Goal: Navigation & Orientation: Find specific page/section

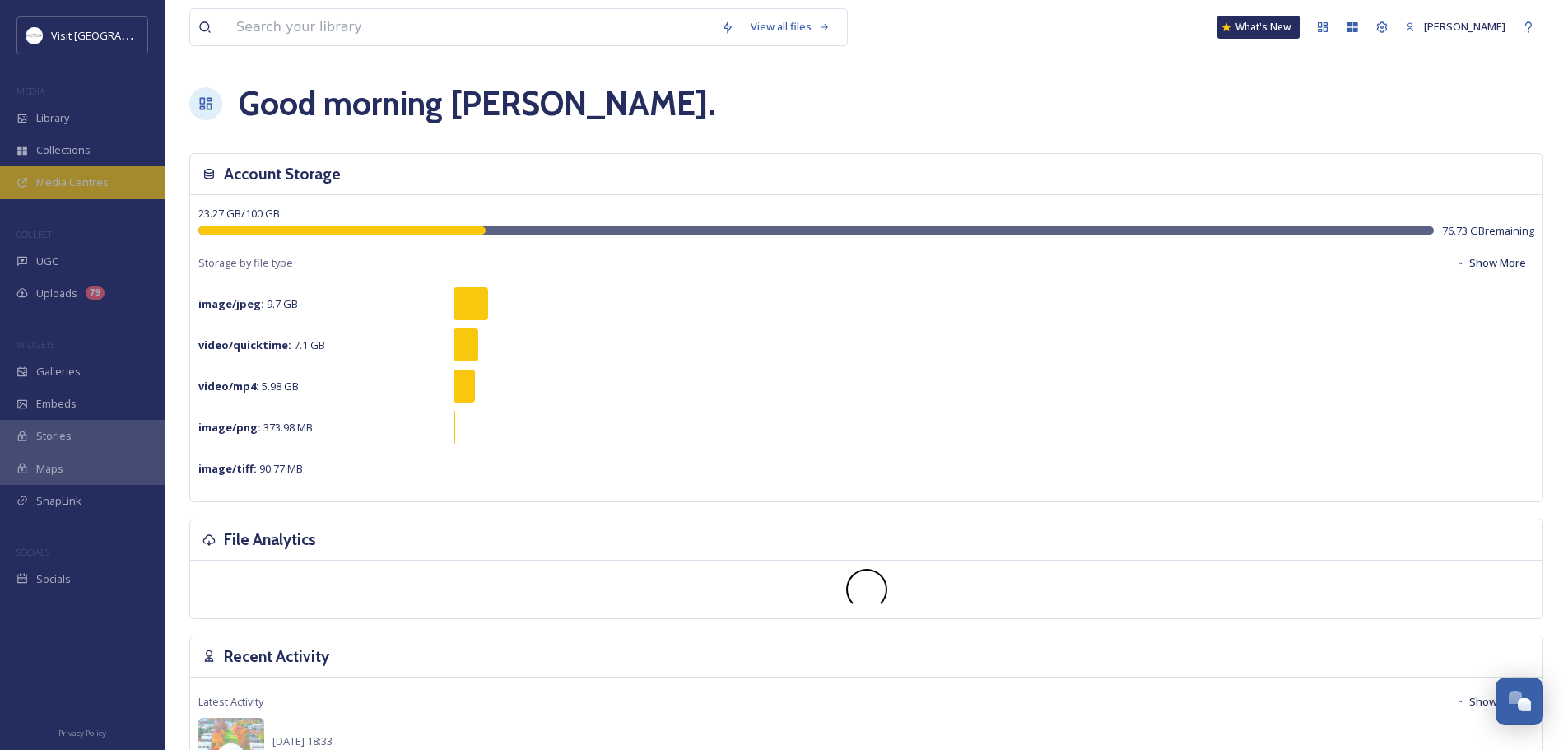
click at [60, 173] on div "Media Centres" at bounding box center [82, 182] width 164 height 32
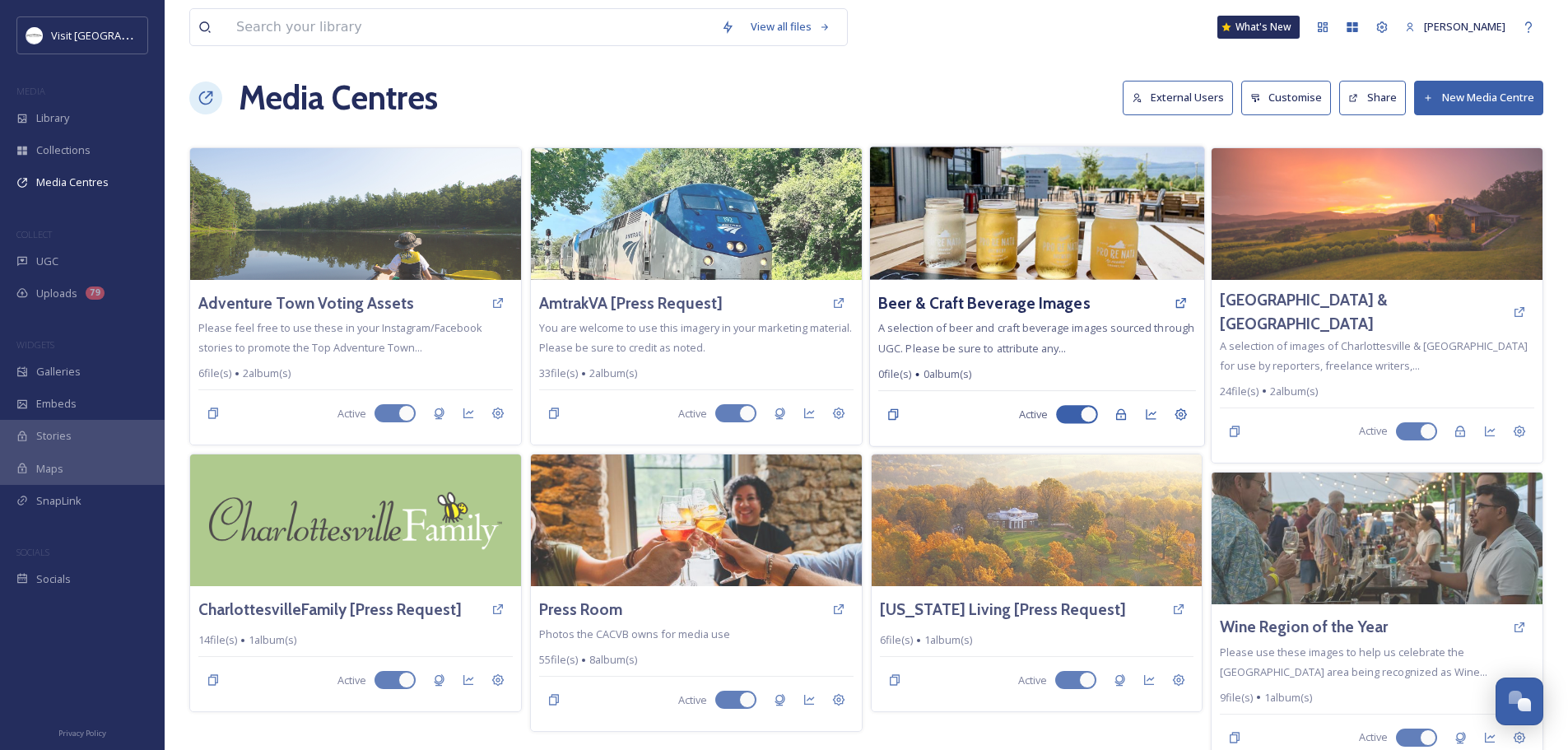
scroll to position [7, 0]
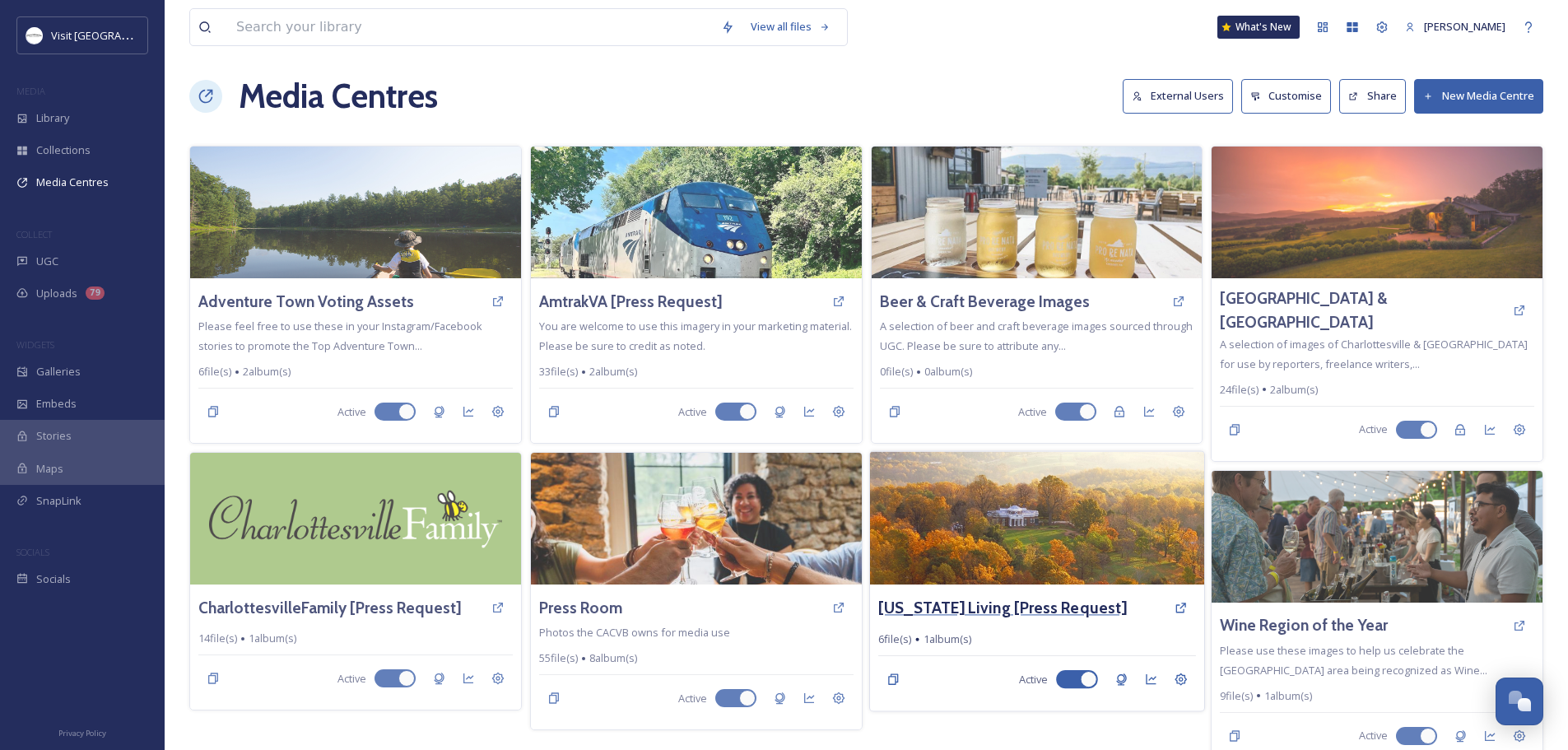
click at [951, 601] on h3 "Virginia Living [Press Request]" at bounding box center [1003, 608] width 249 height 24
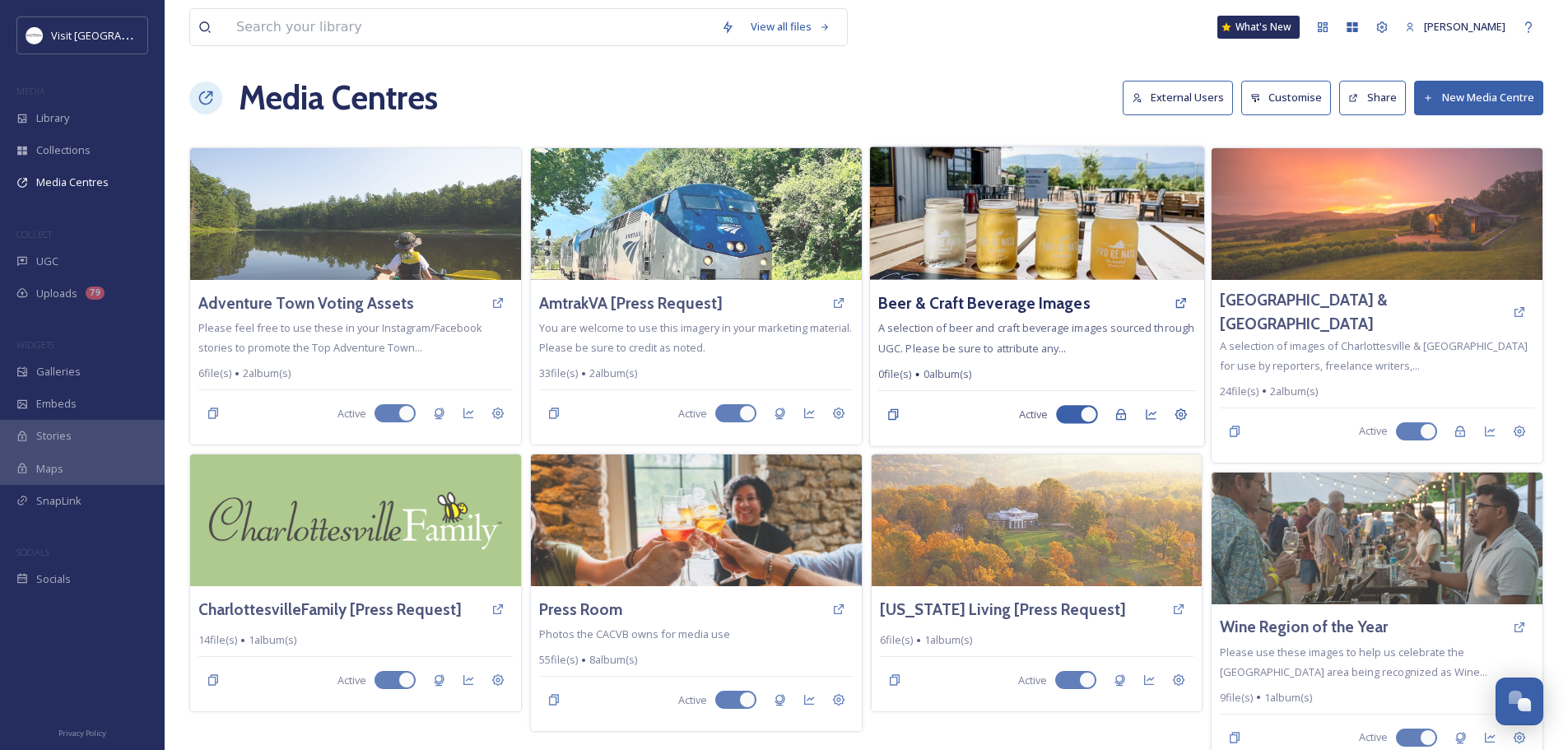
scroll to position [7, 0]
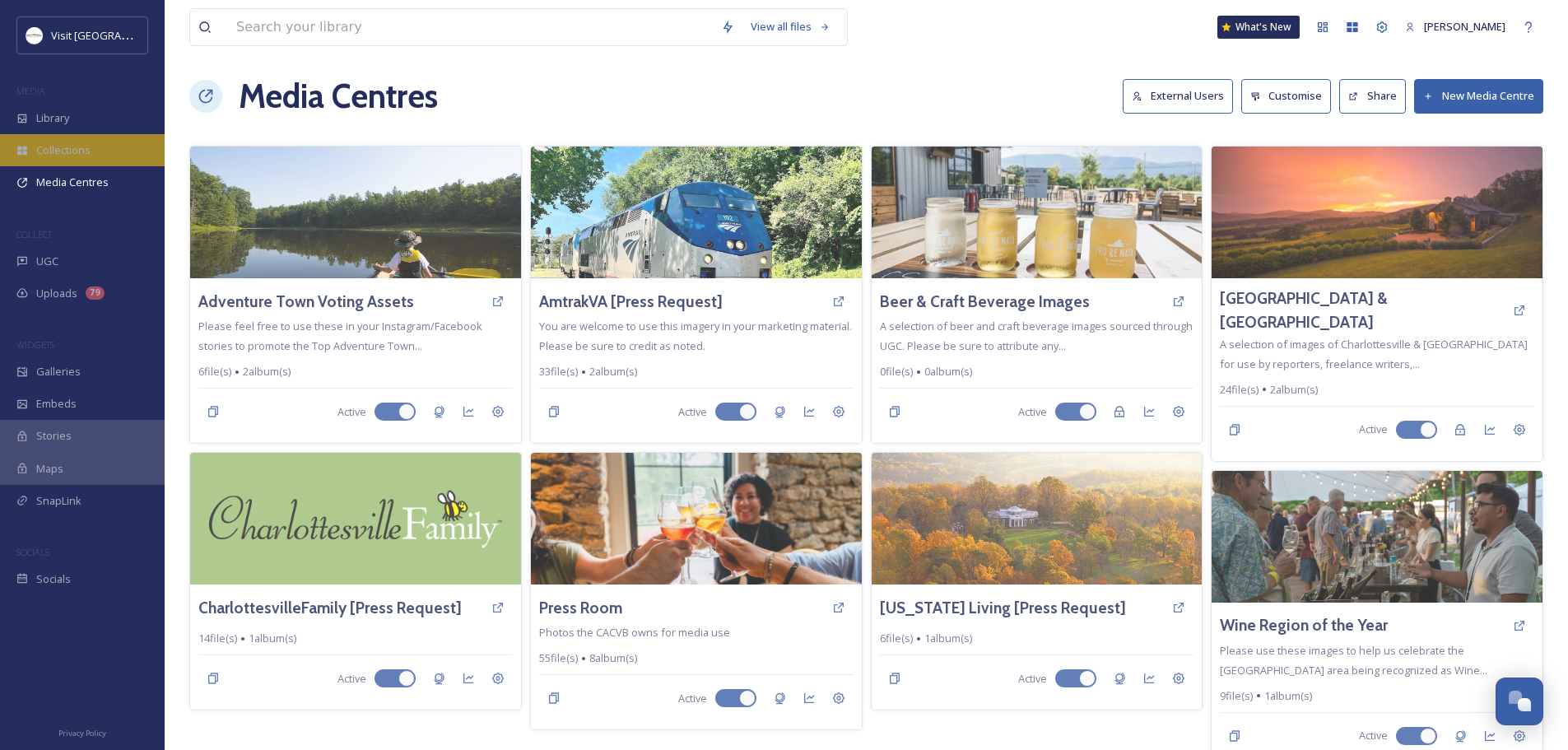
click at [72, 157] on span "Collections" at bounding box center [63, 149] width 54 height 16
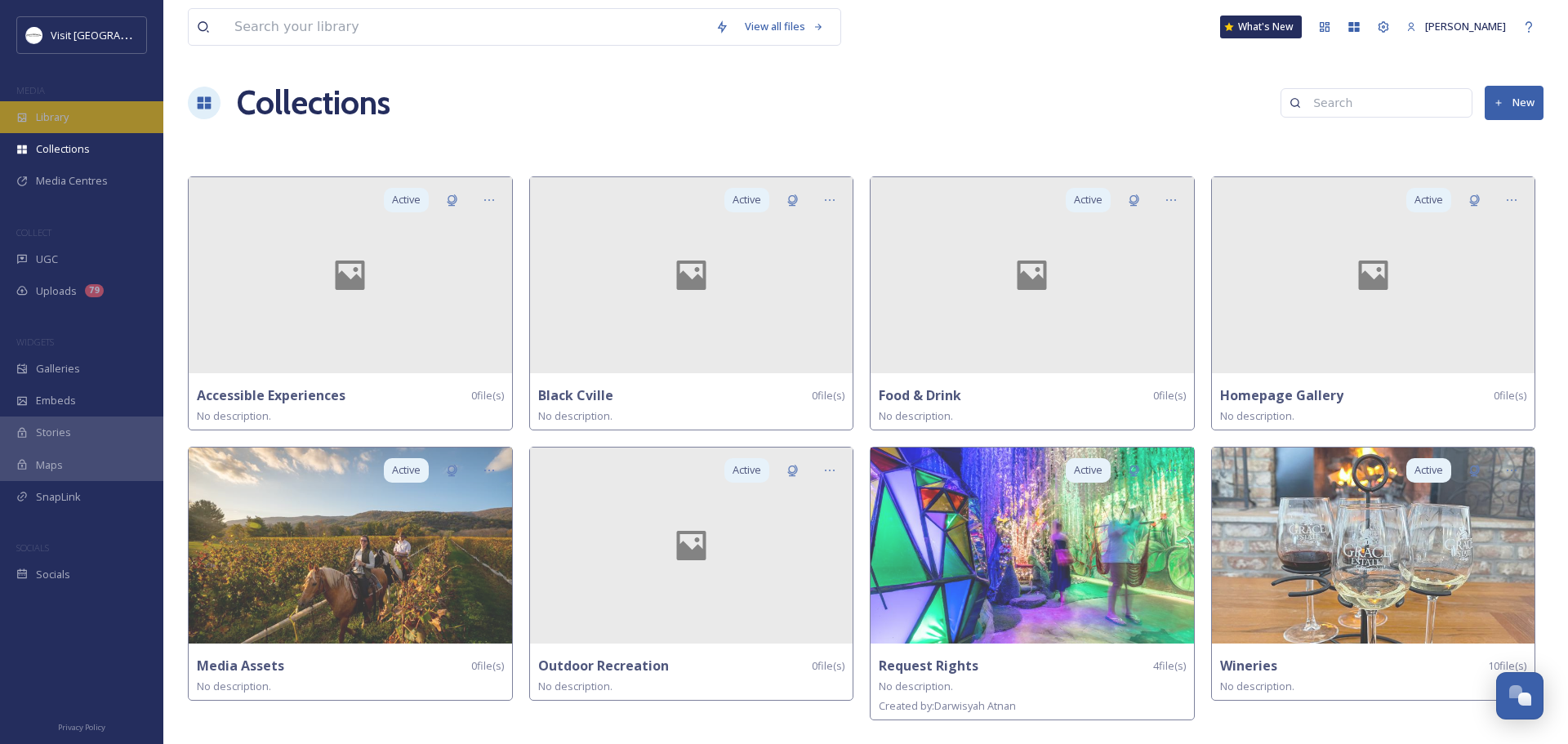
click at [86, 113] on div "Library" at bounding box center [81, 117] width 163 height 32
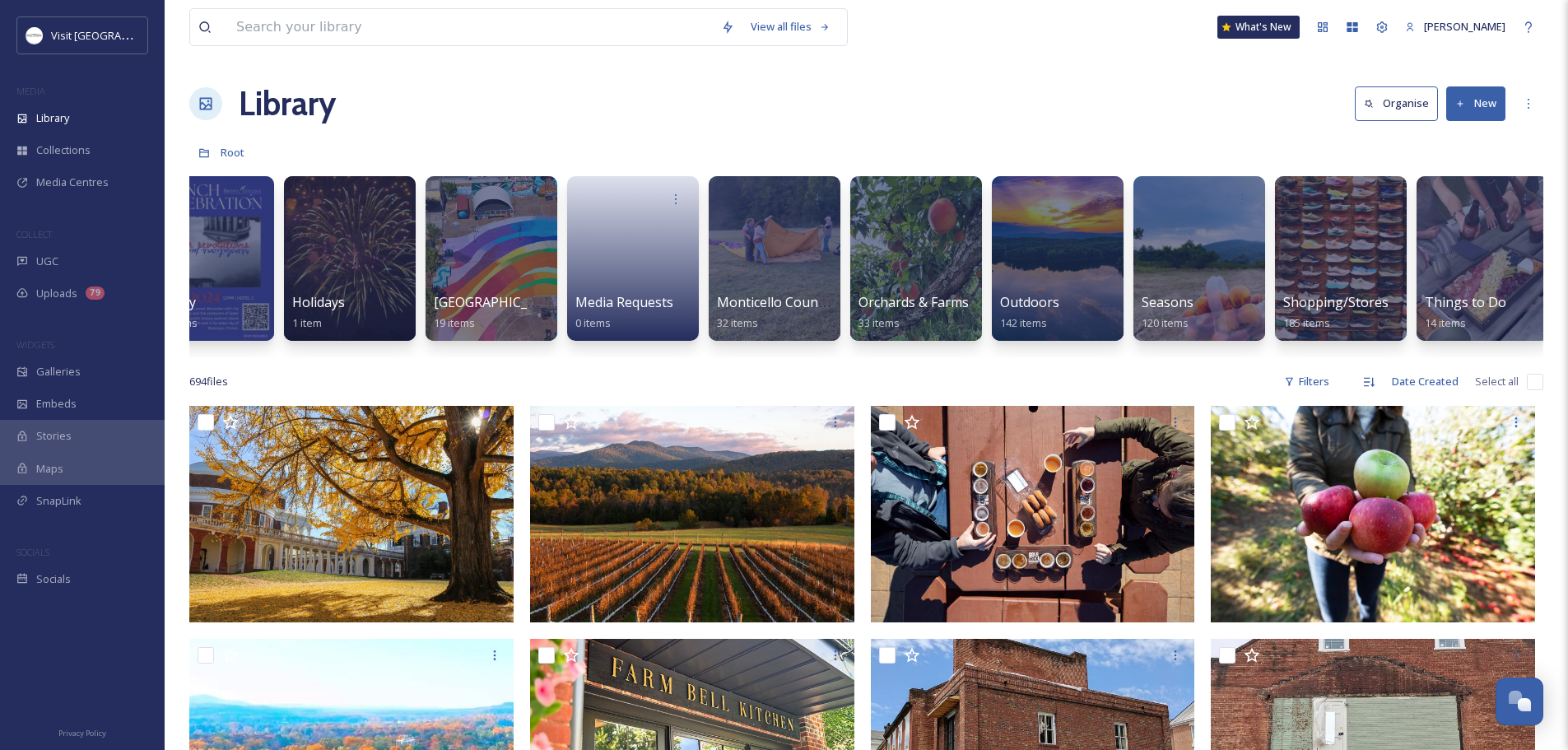
scroll to position [0, 2040]
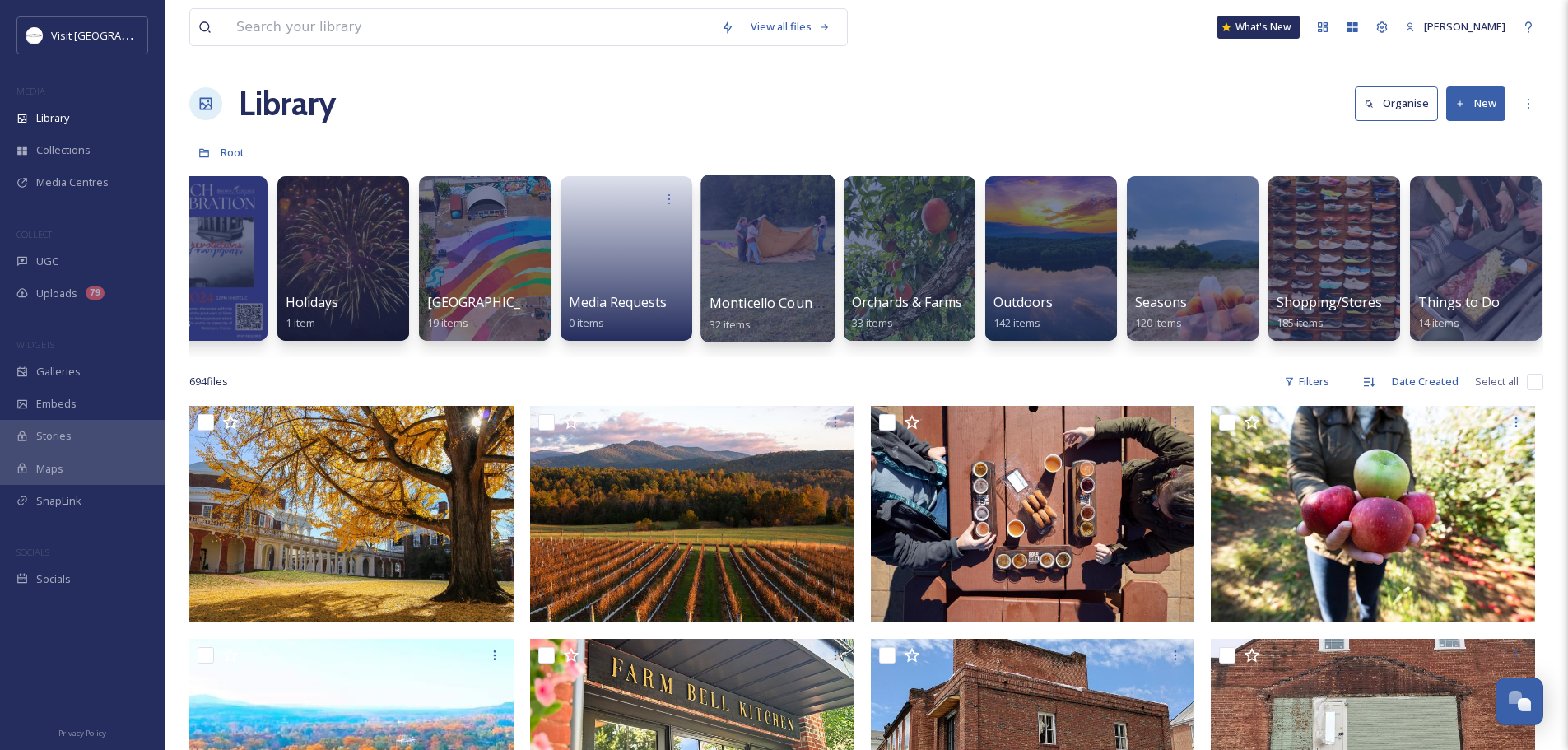
click at [806, 266] on div at bounding box center [766, 258] width 134 height 168
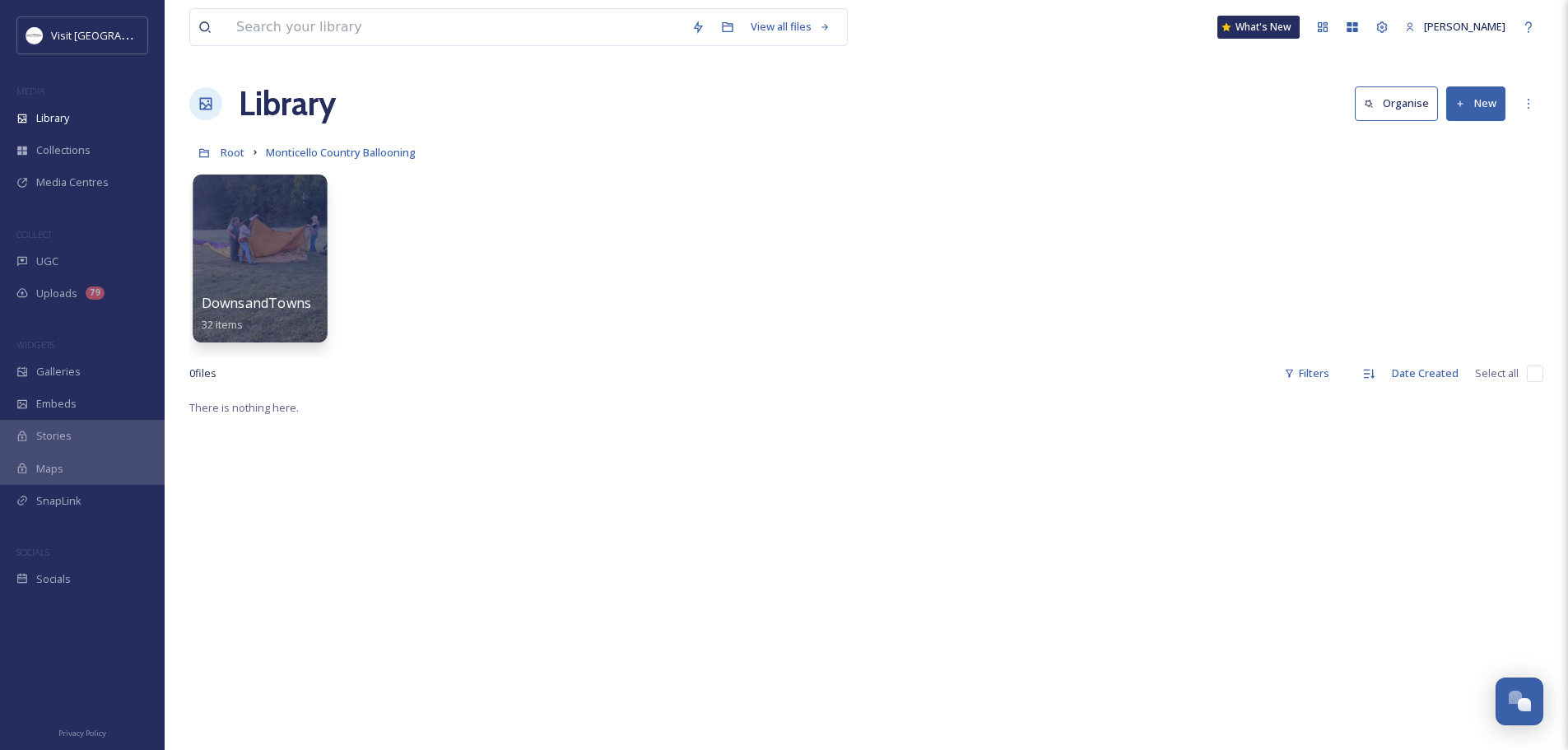
click at [262, 237] on div at bounding box center [259, 258] width 134 height 168
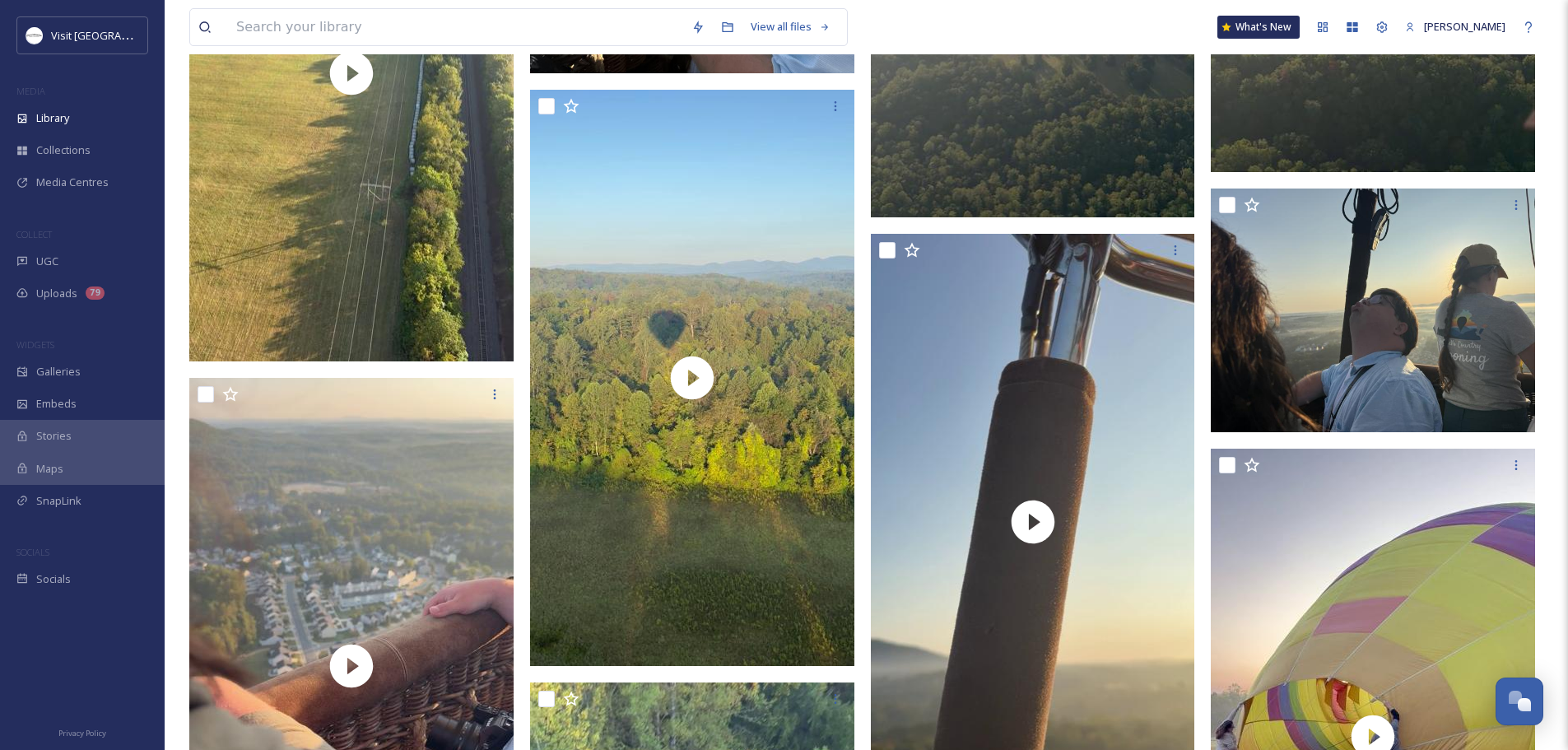
scroll to position [2058, 0]
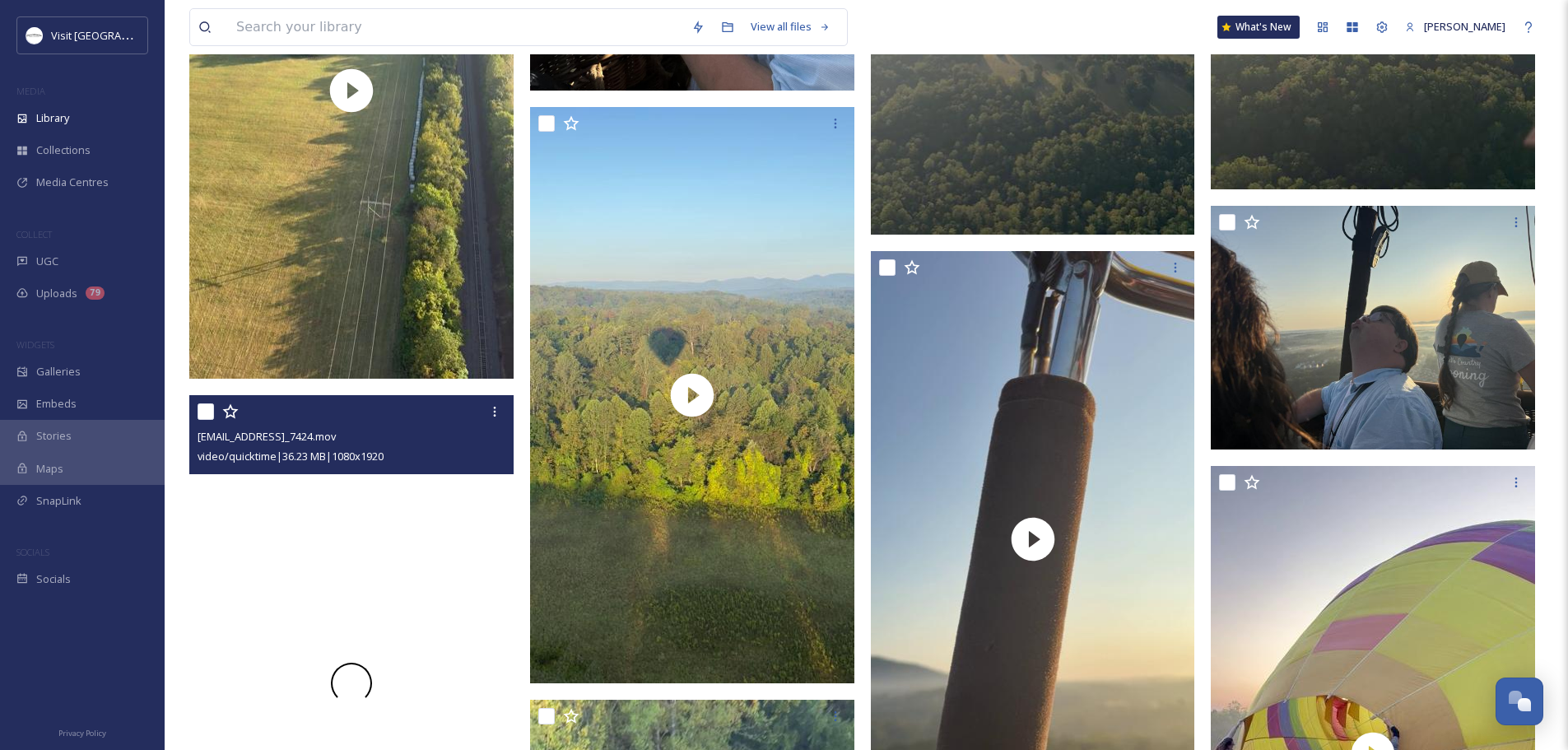
click at [352, 642] on div at bounding box center [351, 683] width 325 height 577
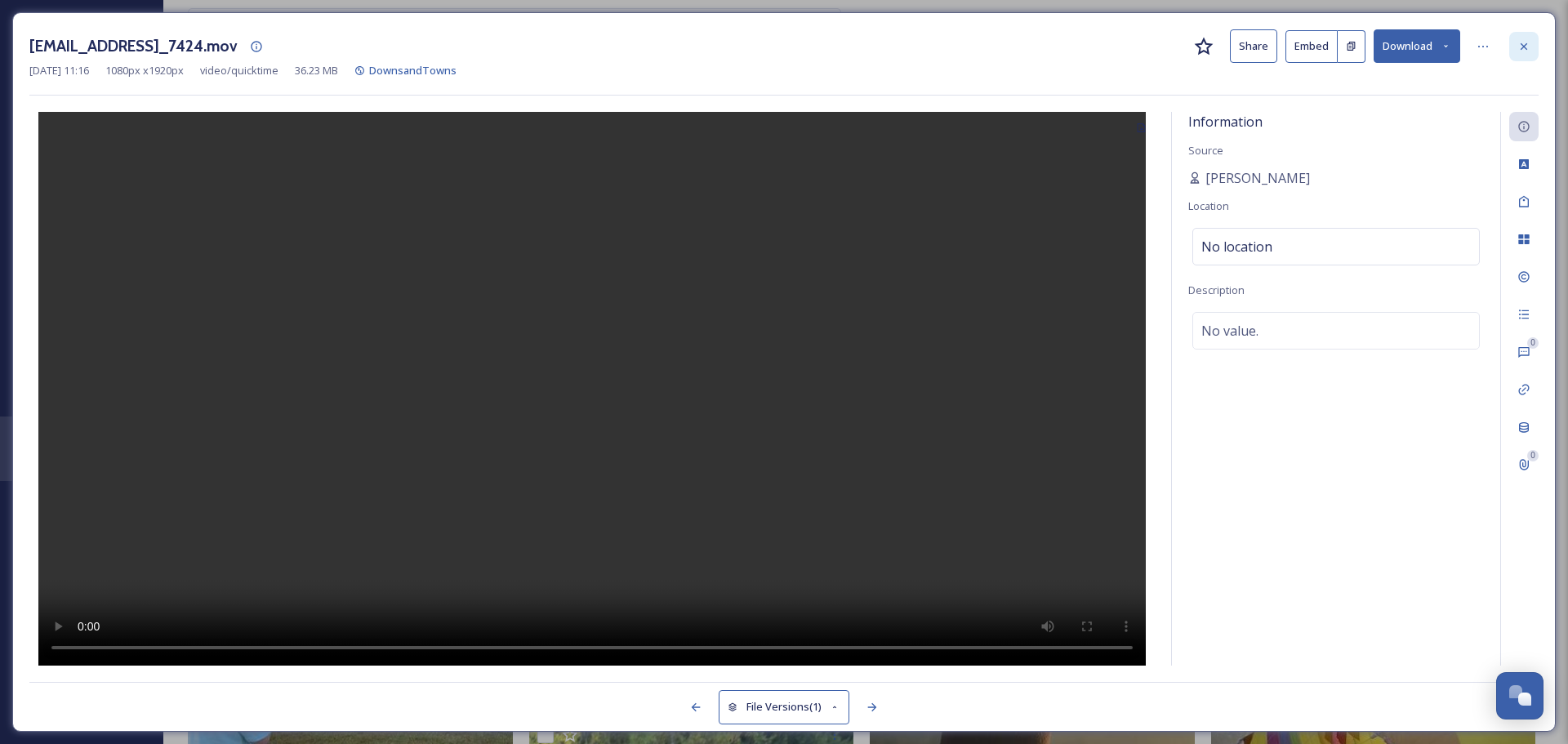
click at [1528, 40] on icon at bounding box center [1524, 47] width 13 height 13
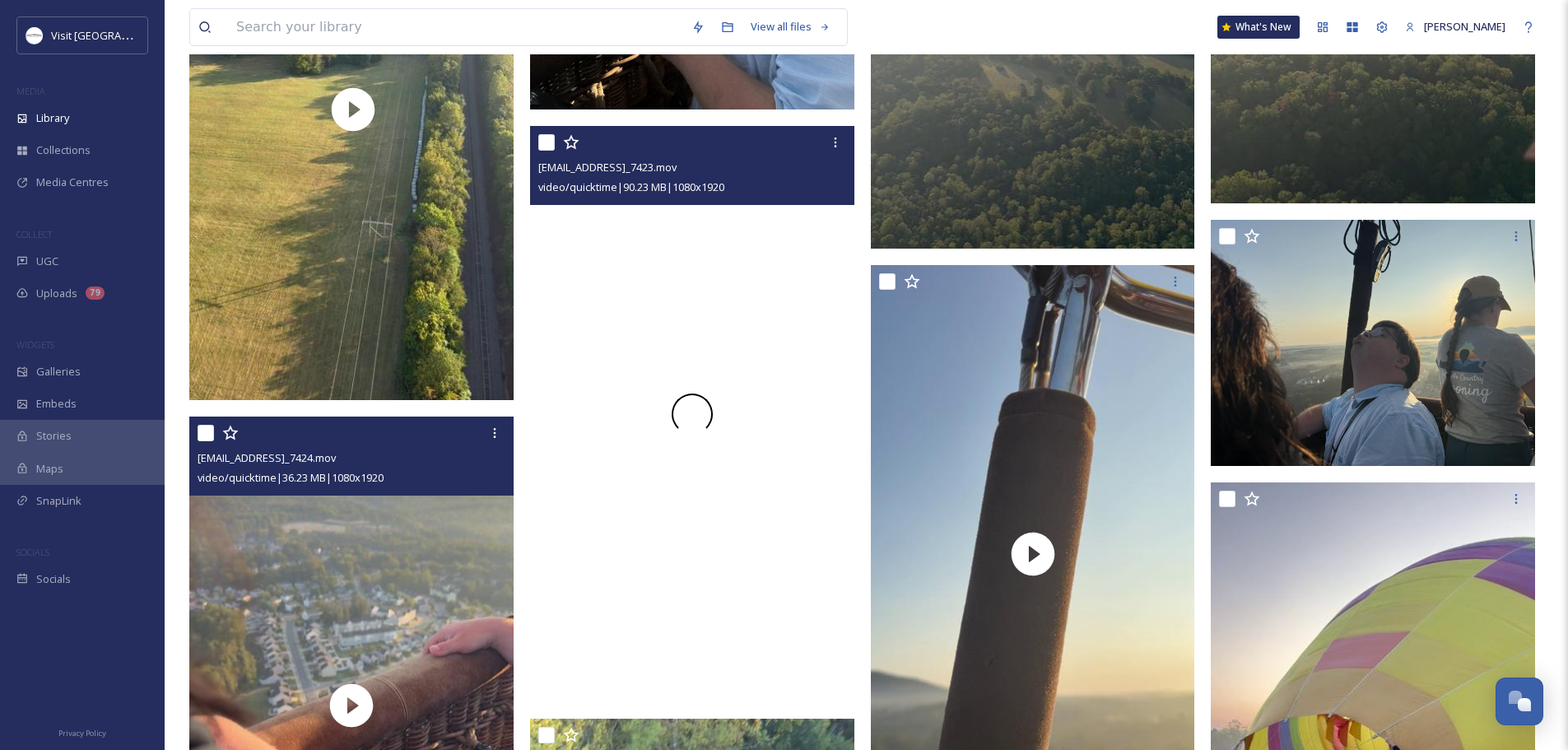
click at [752, 309] on div at bounding box center [693, 414] width 325 height 577
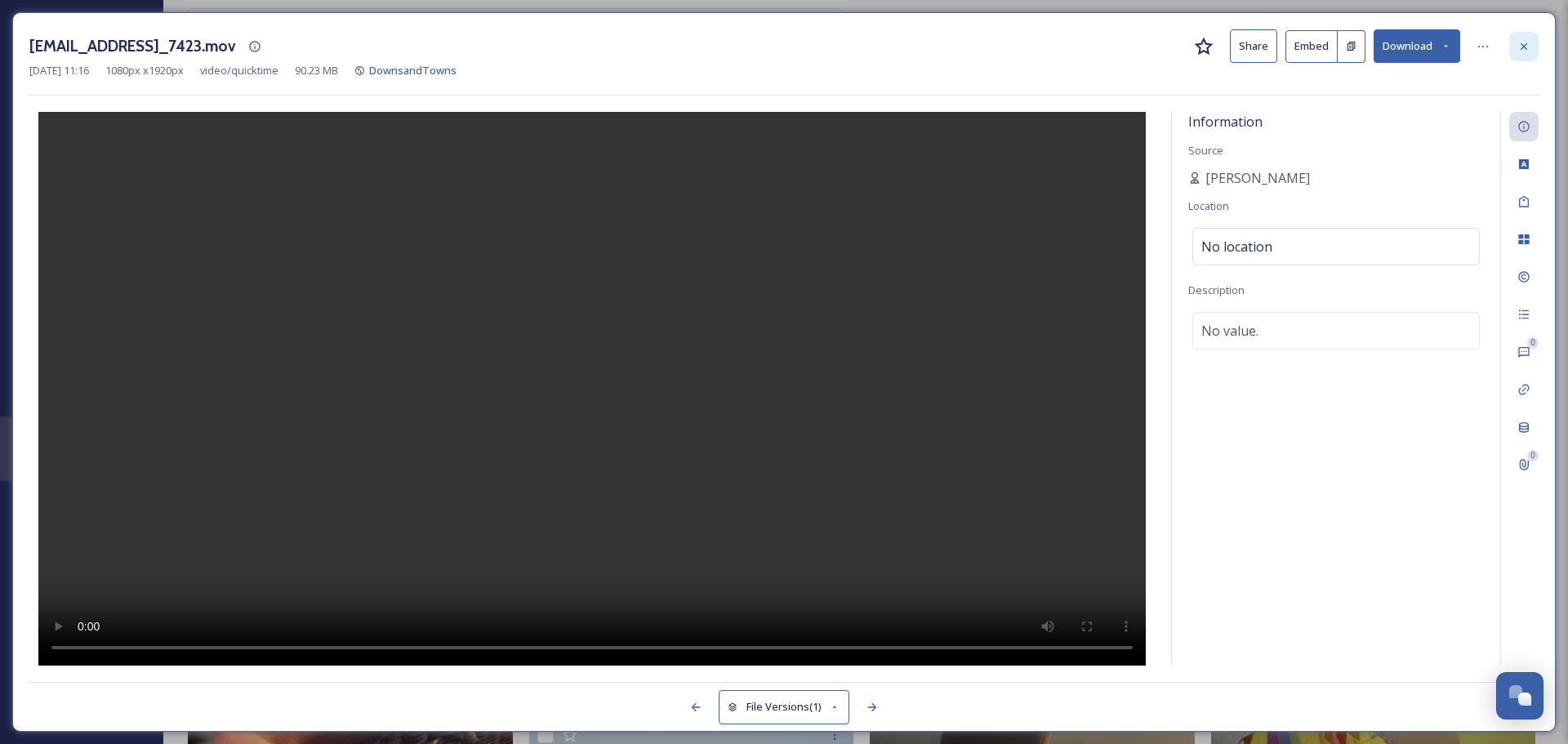
click at [1519, 49] on icon at bounding box center [1524, 47] width 13 height 13
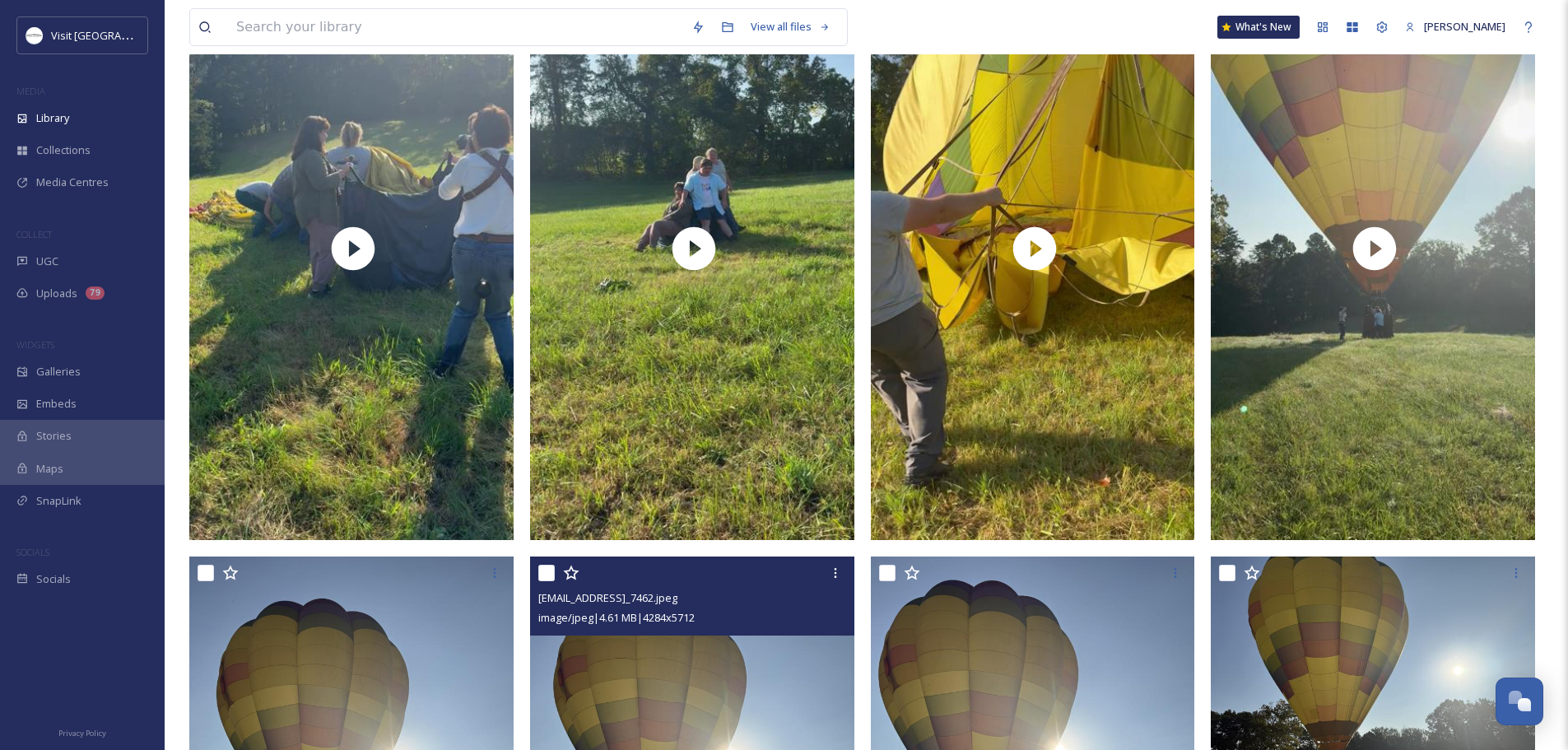
scroll to position [247, 0]
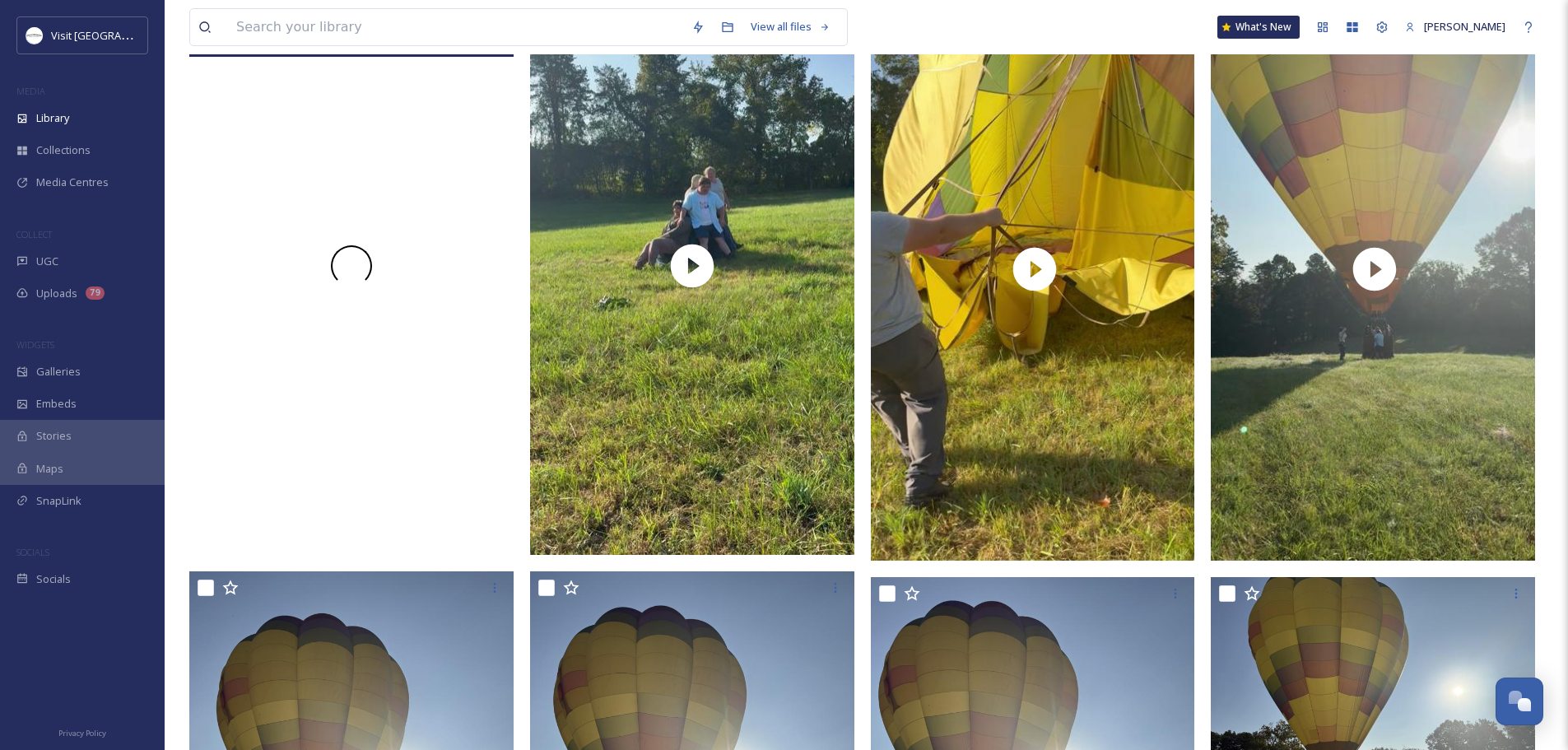
click at [362, 229] on div at bounding box center [351, 266] width 325 height 577
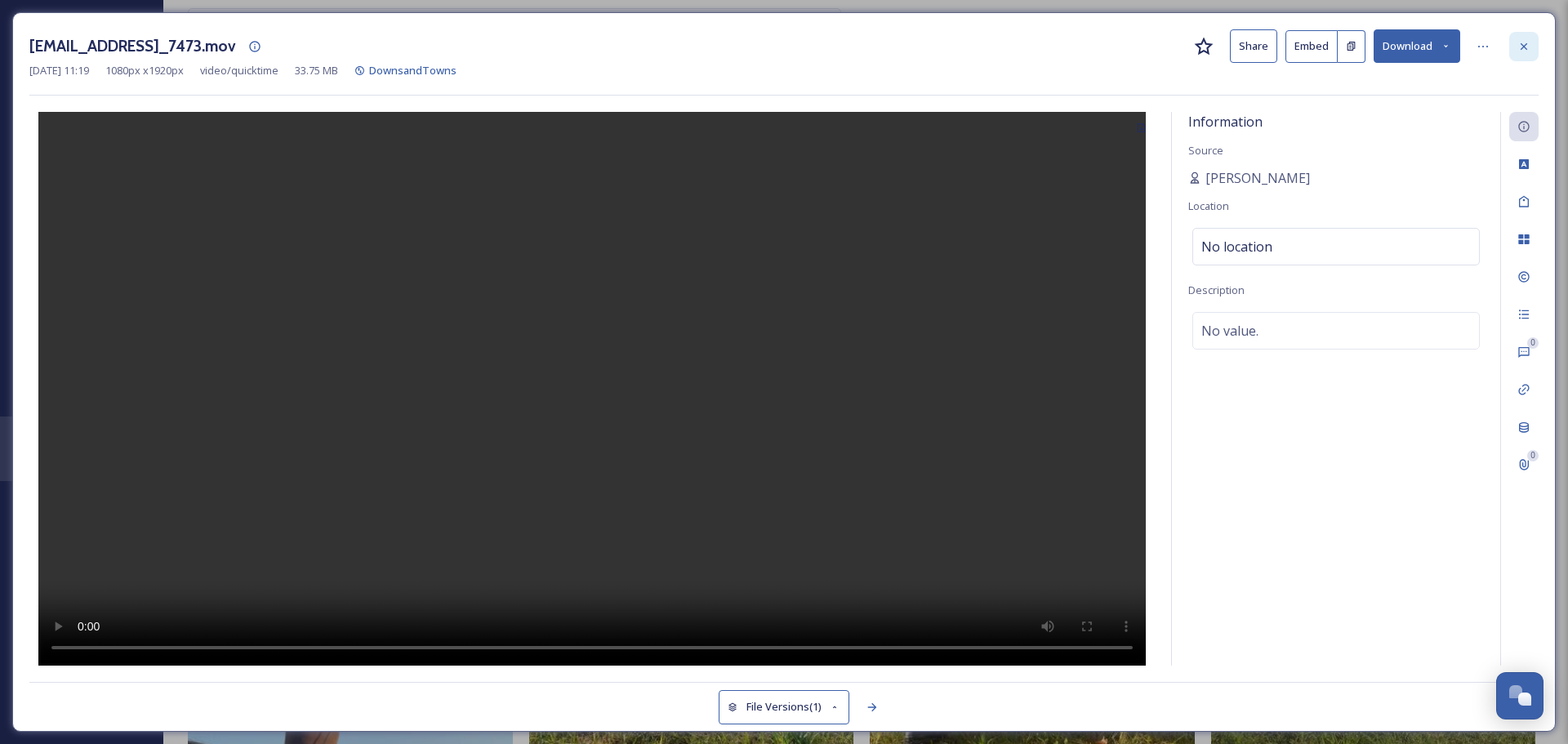
click at [1525, 48] on icon at bounding box center [1524, 45] width 6 height 6
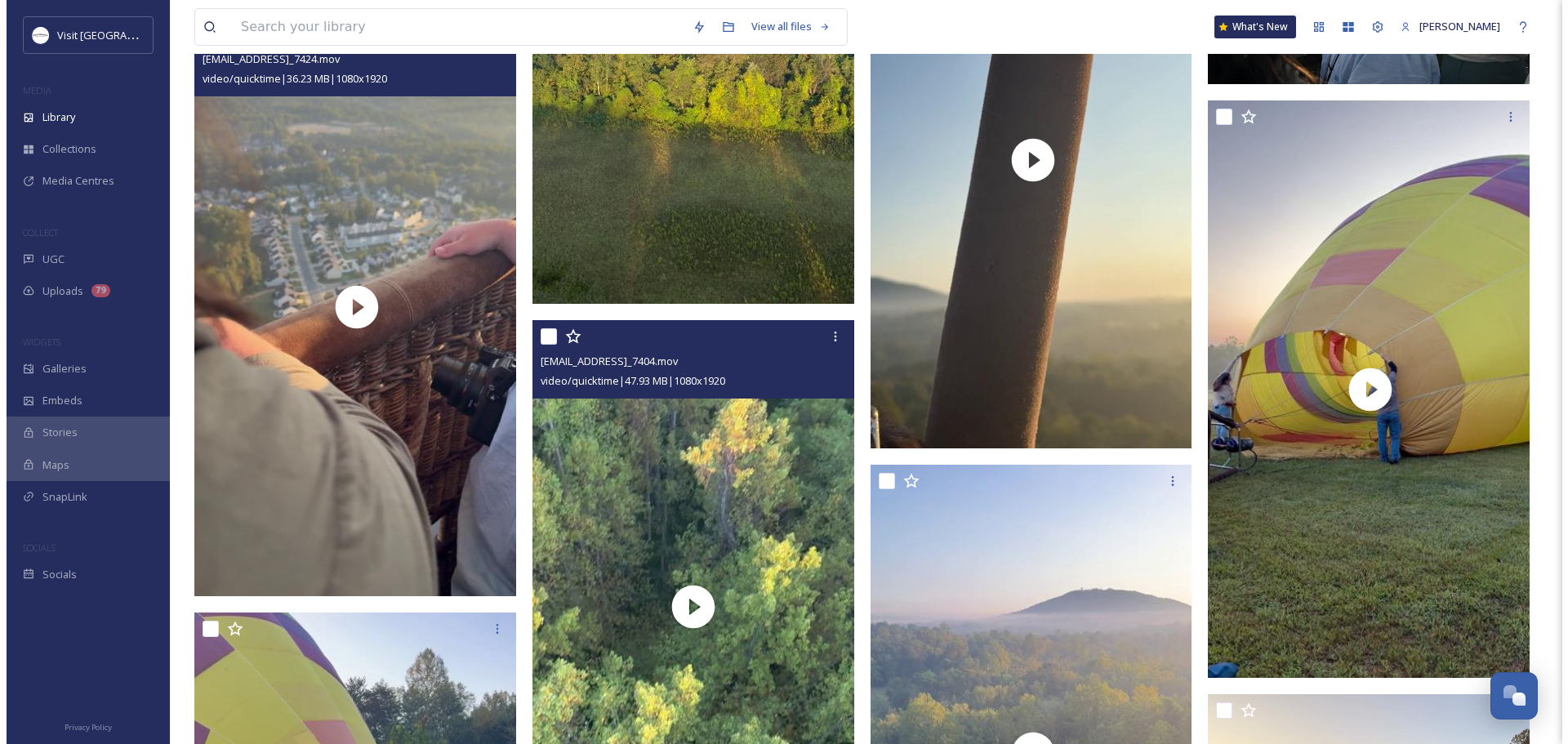
scroll to position [2695, 0]
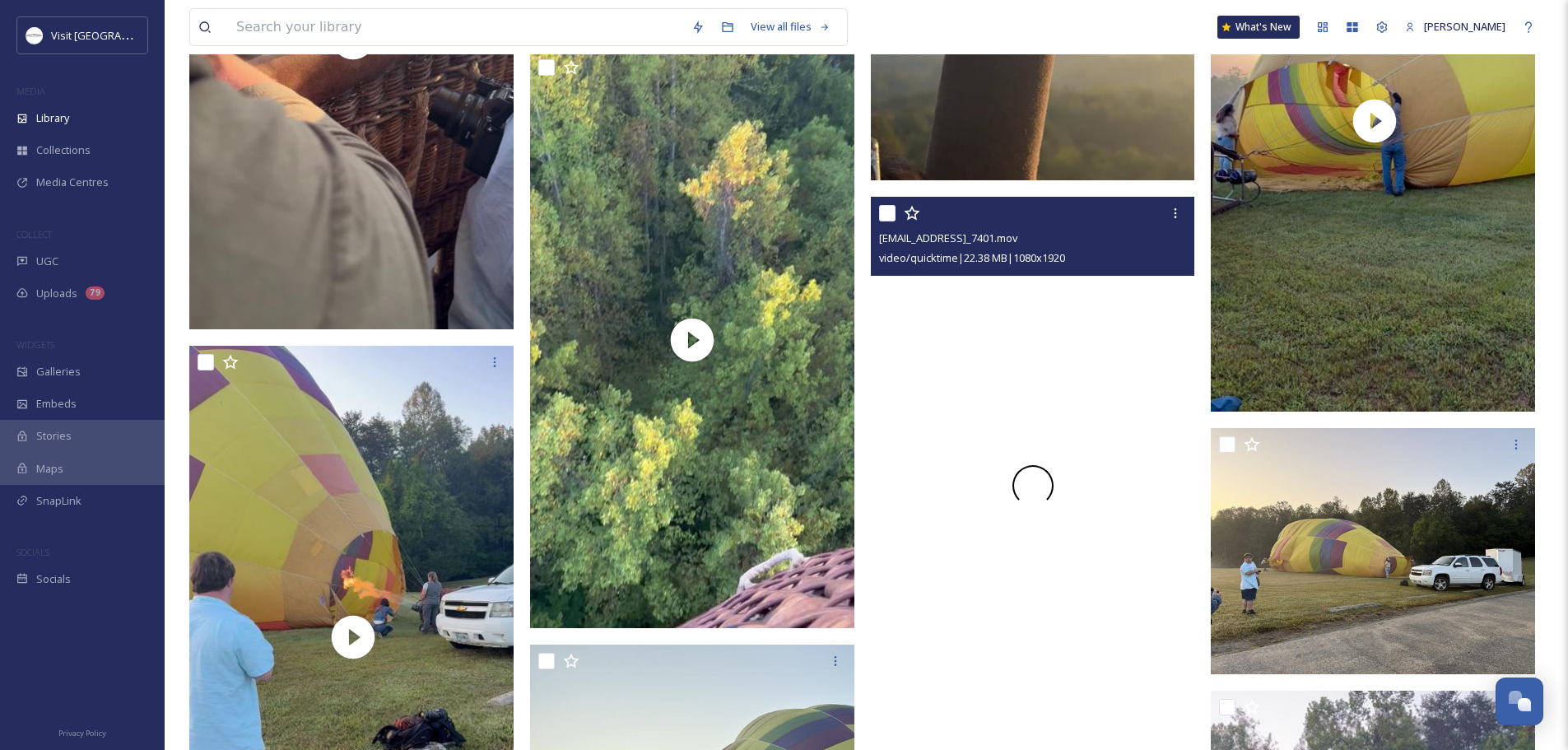
click at [967, 467] on div at bounding box center [1033, 484] width 325 height 577
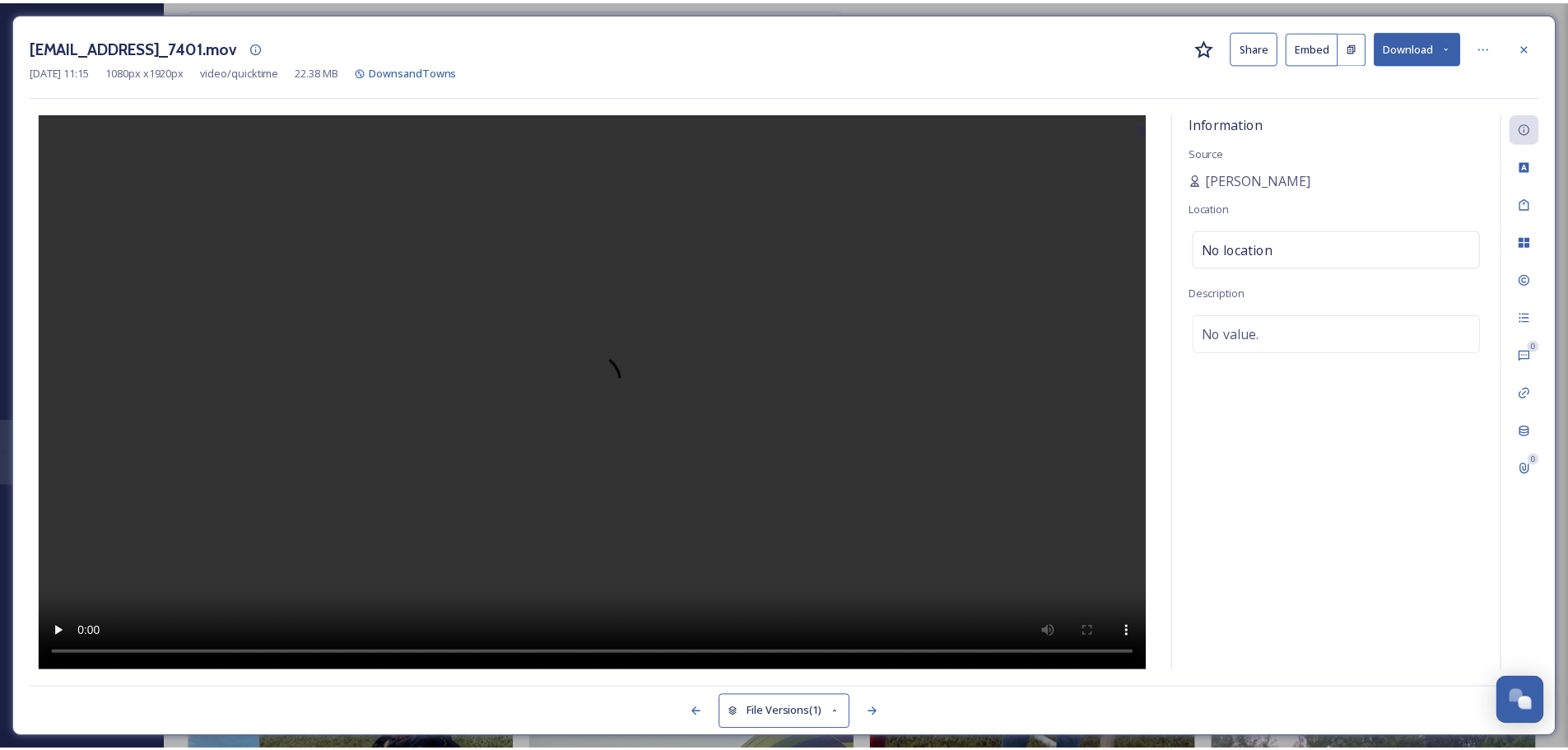
scroll to position [2728, 0]
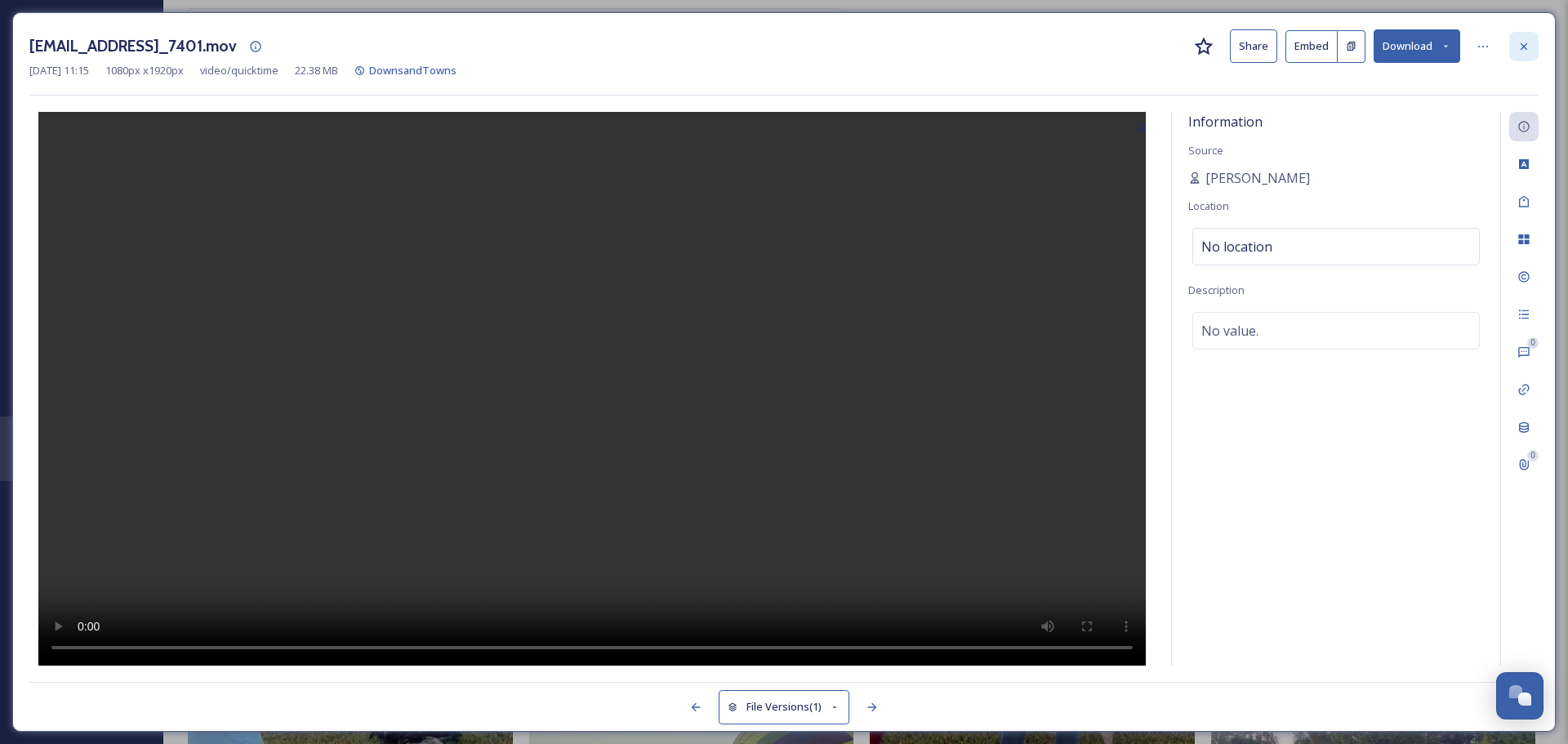
click at [1526, 49] on icon at bounding box center [1524, 45] width 6 height 6
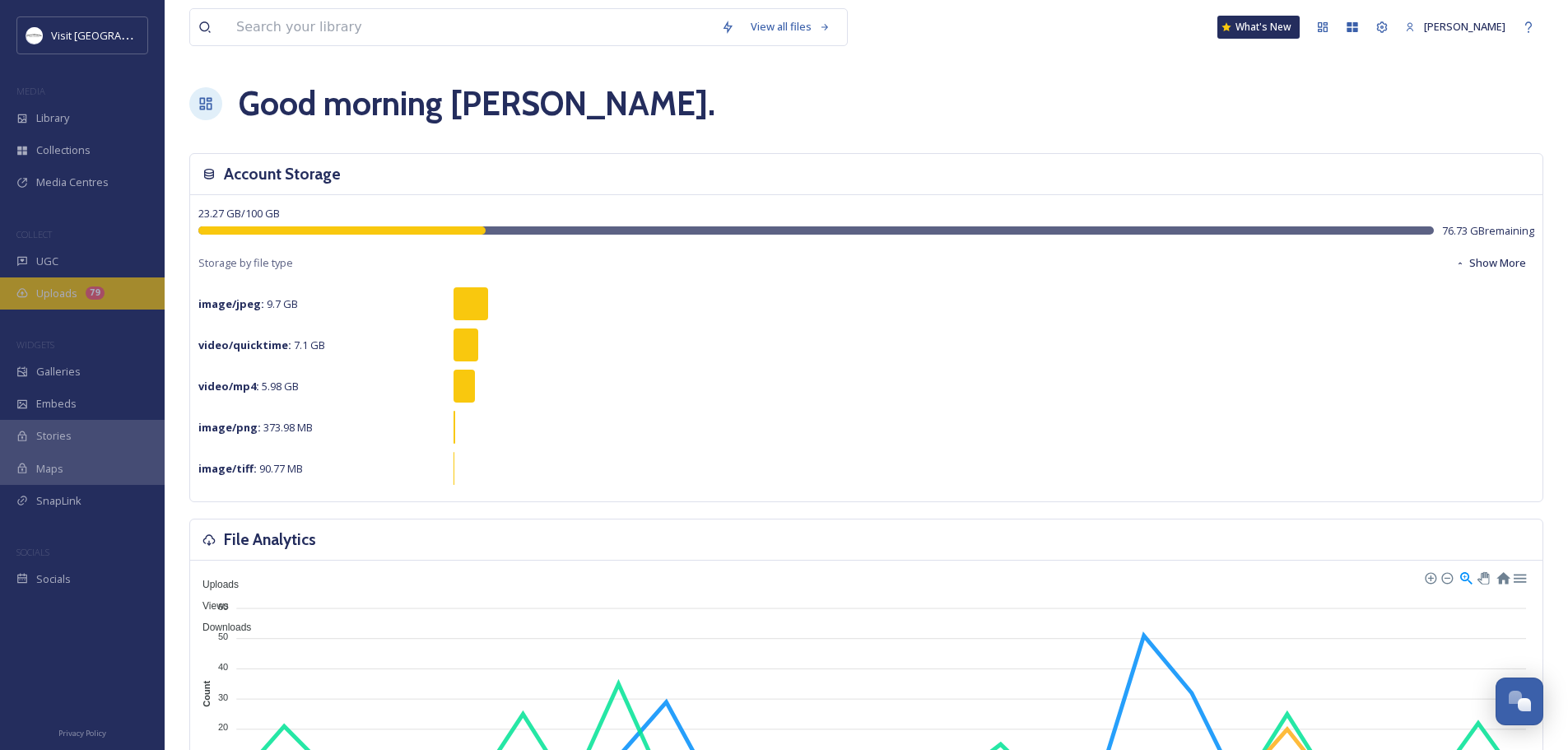
click at [46, 294] on span "Uploads" at bounding box center [56, 293] width 42 height 16
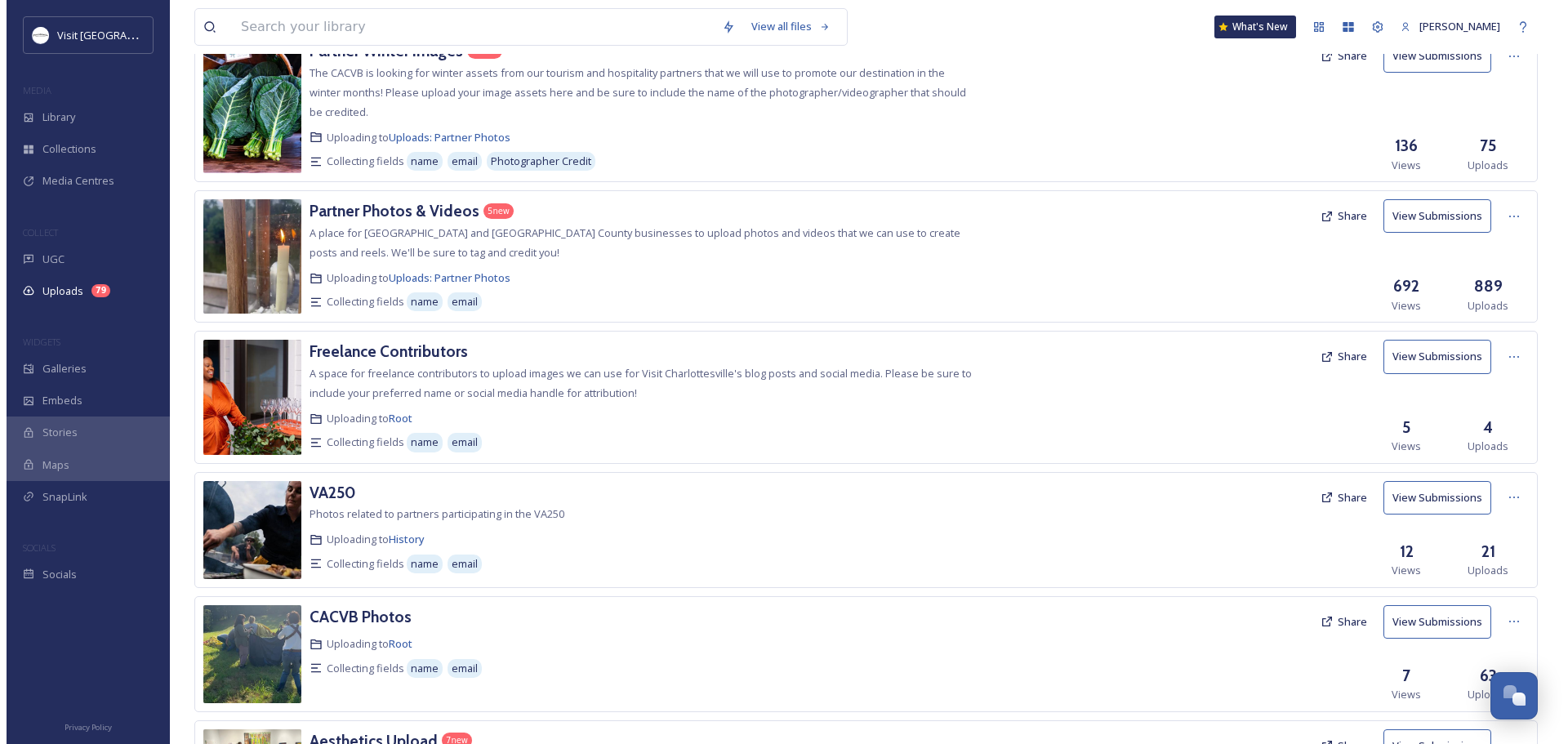
scroll to position [163, 0]
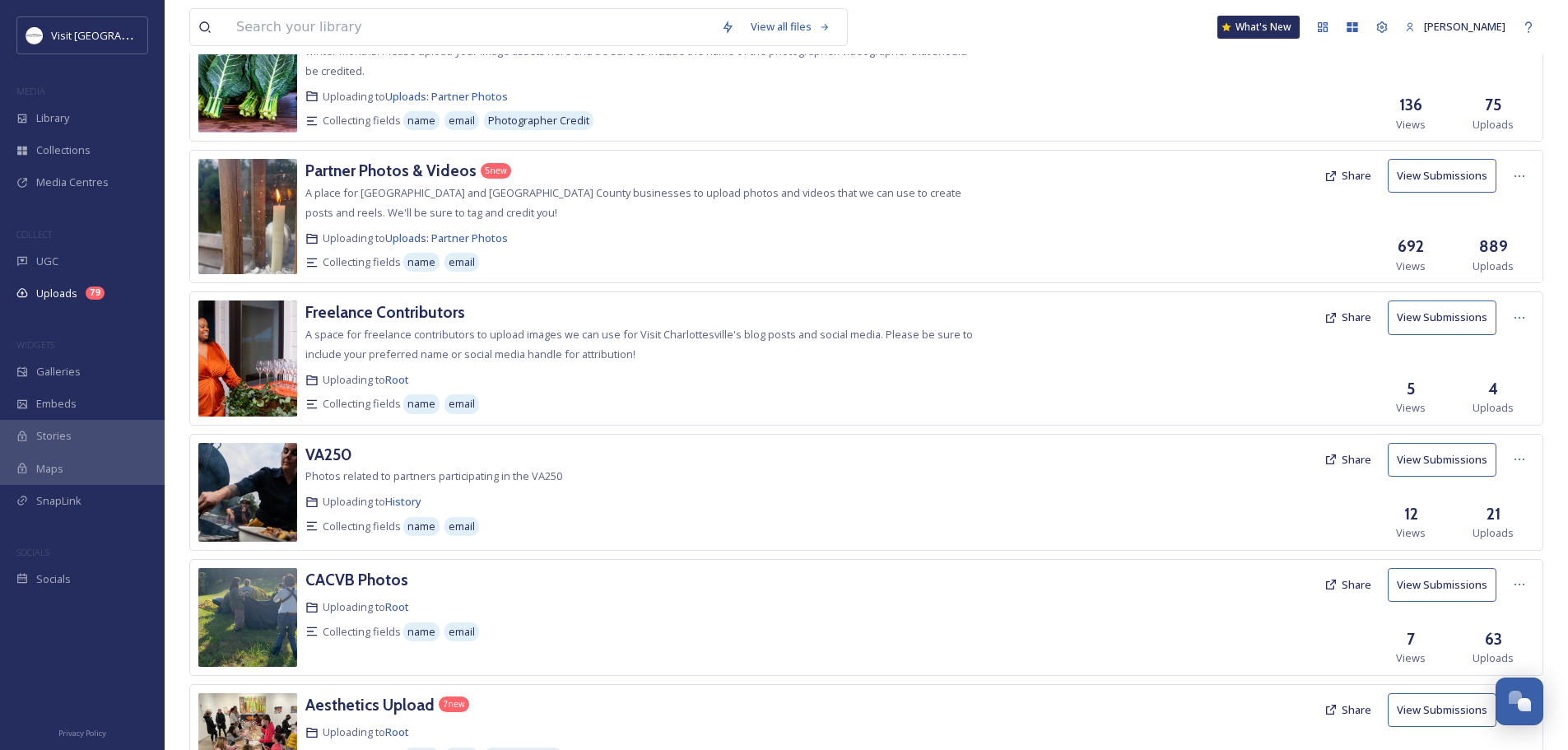
click at [1341, 178] on button "Share" at bounding box center [1348, 175] width 64 height 32
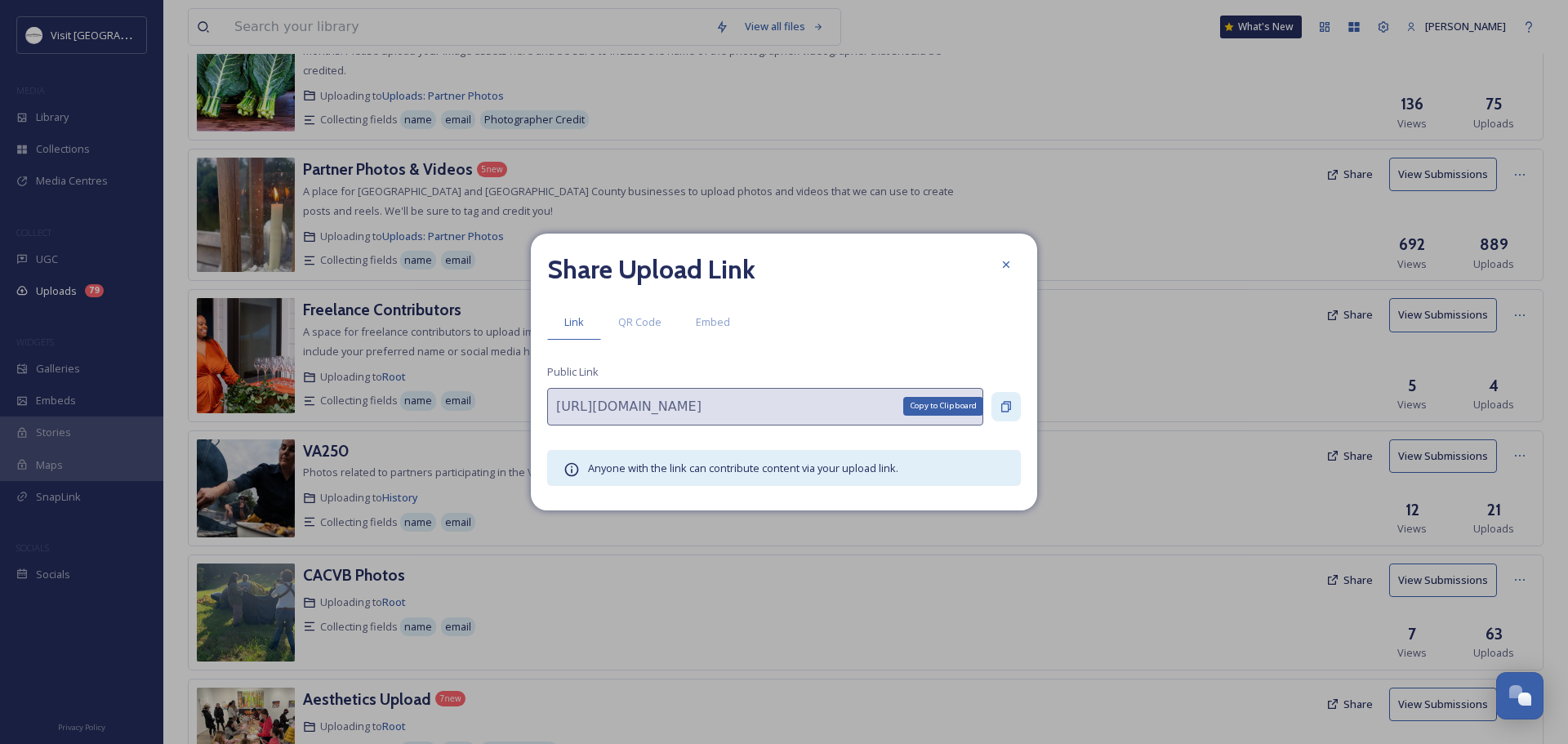
click at [1005, 401] on icon at bounding box center [1006, 406] width 13 height 13
